Goal: Task Accomplishment & Management: Manage account settings

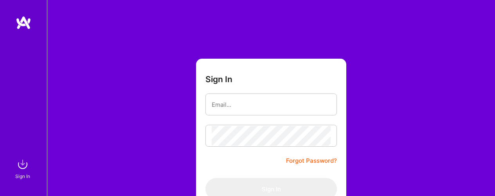
scroll to position [98, 0]
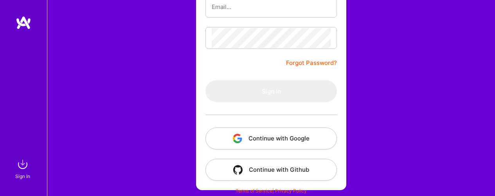
click at [300, 135] on button "Continue with Google" at bounding box center [272, 139] width 132 height 22
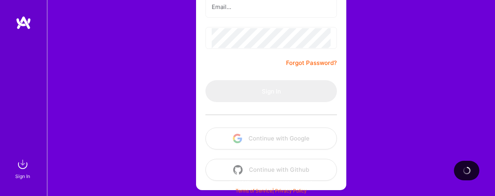
scroll to position [0, 0]
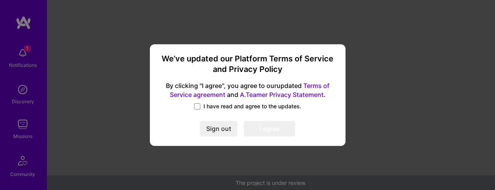
click at [200, 106] on label "I have read and agree to the updates." at bounding box center [247, 107] width 107 height 8
click at [0, 0] on input "I have read and agree to the updates." at bounding box center [0, 0] width 0 height 0
click at [259, 127] on button "I agree" at bounding box center [269, 129] width 51 height 16
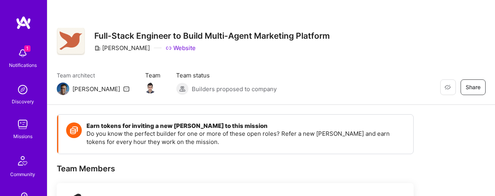
click at [23, 62] on div "Notifications" at bounding box center [23, 65] width 28 height 8
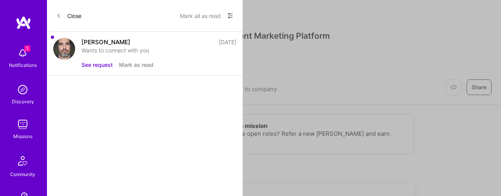
click at [112, 42] on div "[PERSON_NAME]" at bounding box center [105, 42] width 49 height 8
click at [90, 66] on button "See request" at bounding box center [96, 65] width 31 height 8
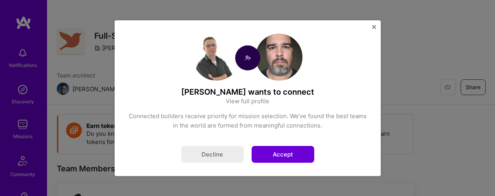
click at [283, 156] on button "Accept" at bounding box center [283, 154] width 63 height 17
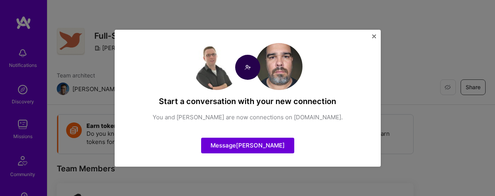
click at [376, 38] on div "Start a conversation with your new connection You and [PERSON_NAME] are now con…" at bounding box center [248, 98] width 266 height 137
click at [373, 37] on img "Close" at bounding box center [374, 36] width 4 height 4
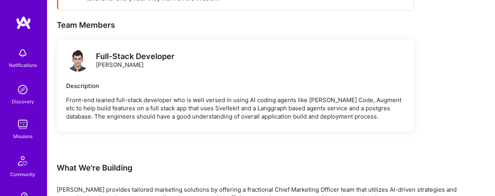
scroll to position [220, 0]
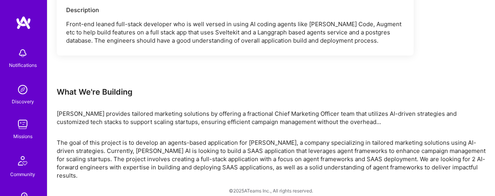
click at [20, 53] on img at bounding box center [23, 53] width 16 height 16
click at [20, 92] on img at bounding box center [23, 90] width 16 height 16
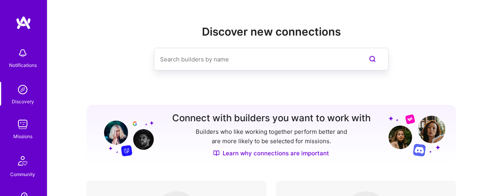
click at [22, 133] on div "Missions" at bounding box center [22, 136] width 19 height 8
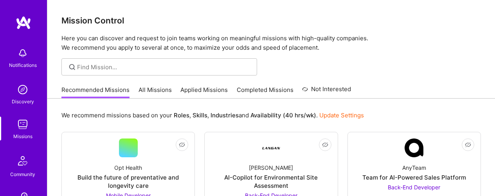
click at [162, 90] on link "All Missions" at bounding box center [155, 92] width 33 height 13
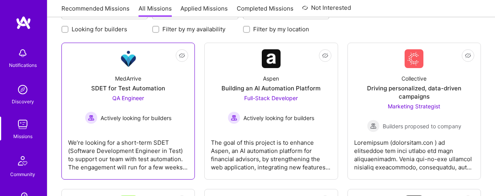
scroll to position [110, 0]
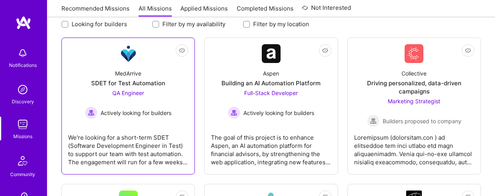
click at [158, 158] on div "We’re looking for a short-term SDET (Software Development Engineer in Test) to …" at bounding box center [128, 146] width 120 height 39
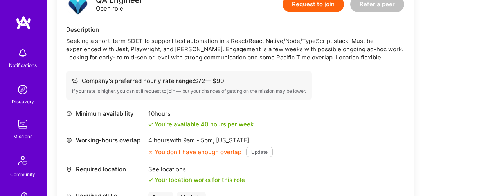
scroll to position [223, 0]
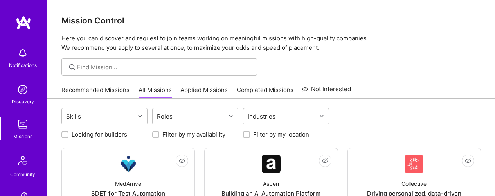
click at [24, 99] on div "Discovery" at bounding box center [23, 101] width 22 height 8
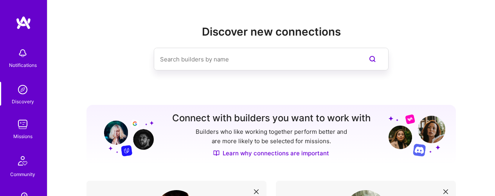
click at [21, 58] on img at bounding box center [23, 53] width 16 height 16
